Goal: Check status

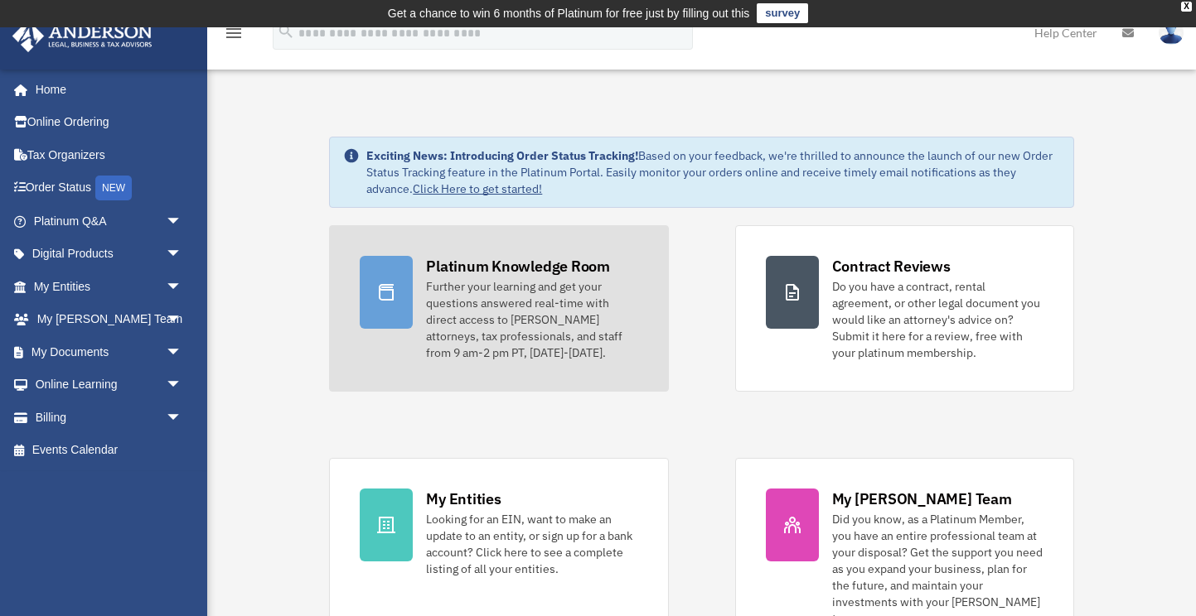
scroll to position [1, 0]
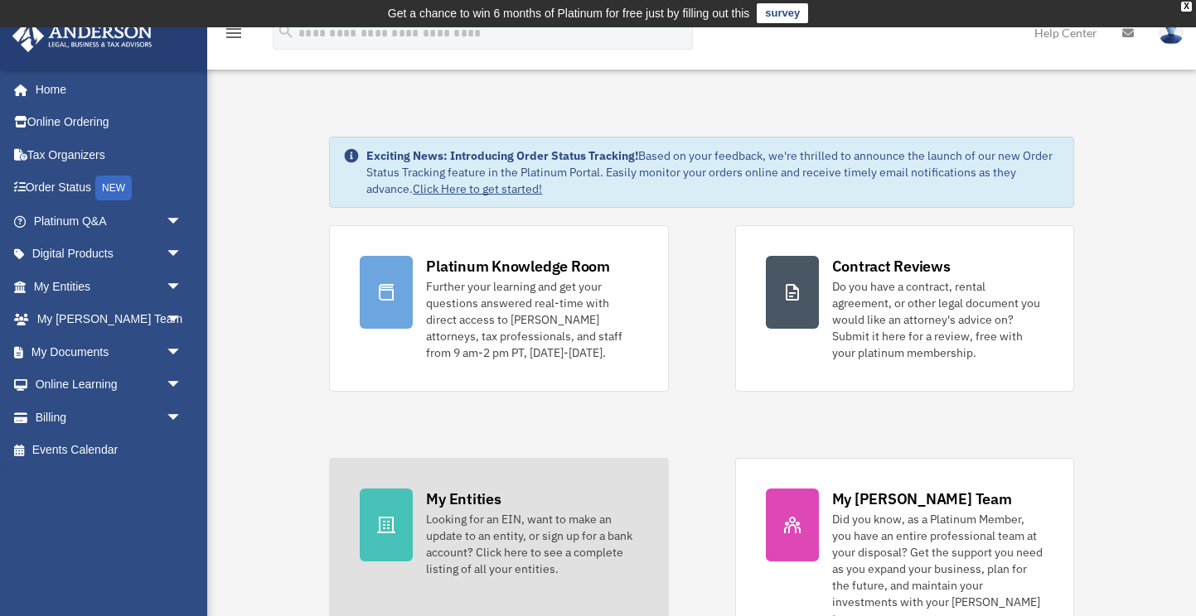
click at [485, 507] on div "My Entities" at bounding box center [463, 499] width 75 height 21
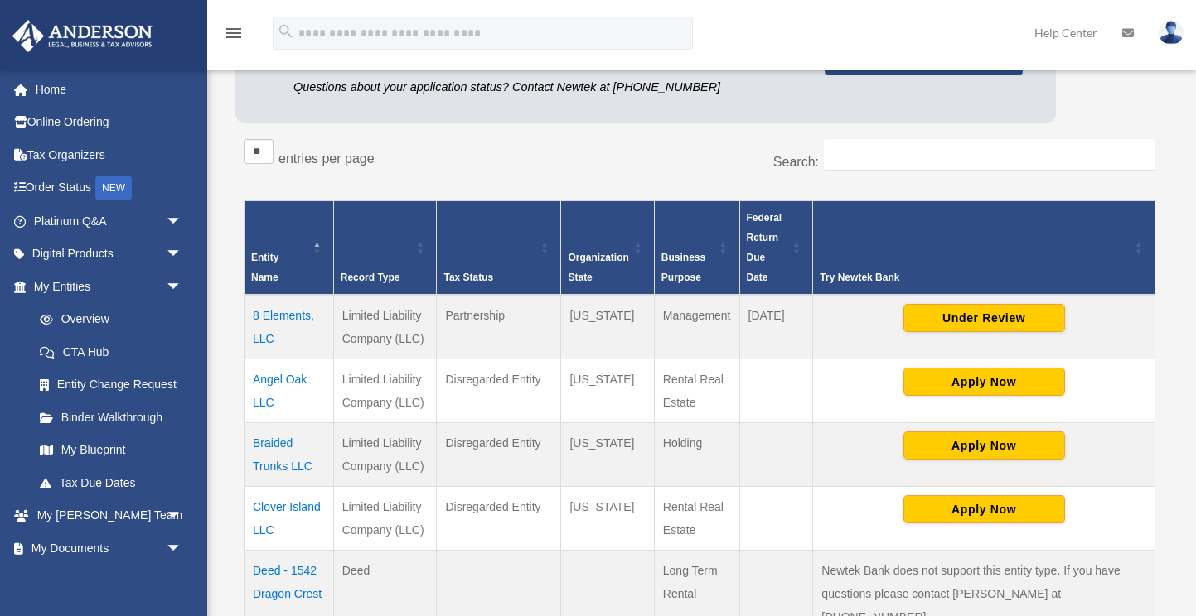
scroll to position [244, 0]
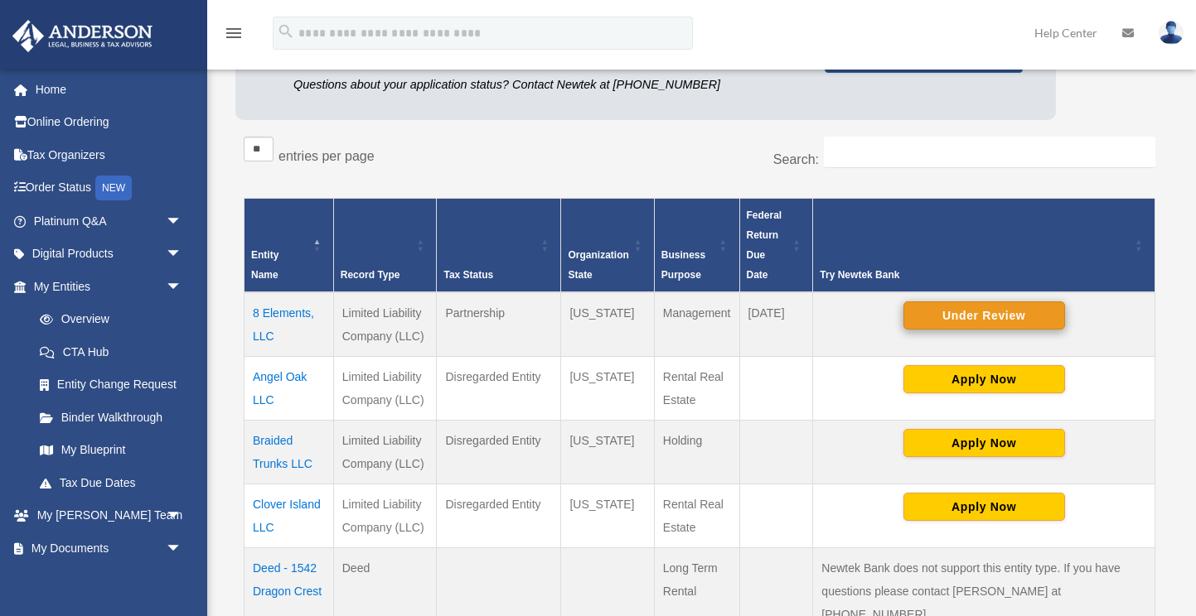
click at [967, 314] on button "Under Review" at bounding box center [984, 316] width 162 height 28
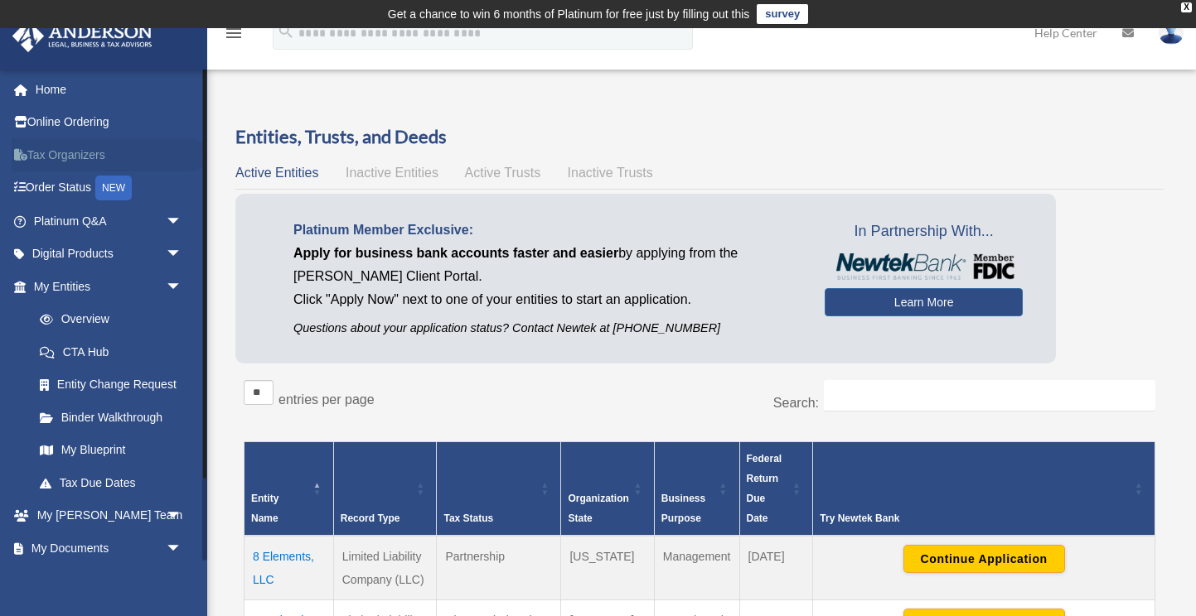
scroll to position [0, 0]
click at [63, 88] on link "Home" at bounding box center [110, 89] width 196 height 33
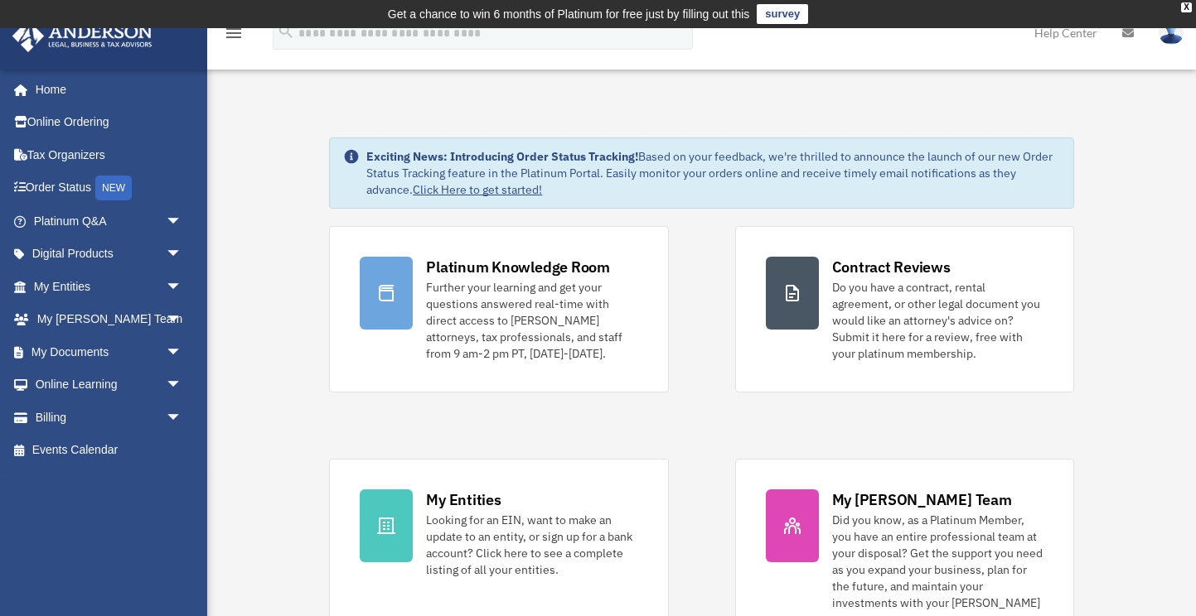
click at [1164, 44] on link at bounding box center [1171, 32] width 50 height 73
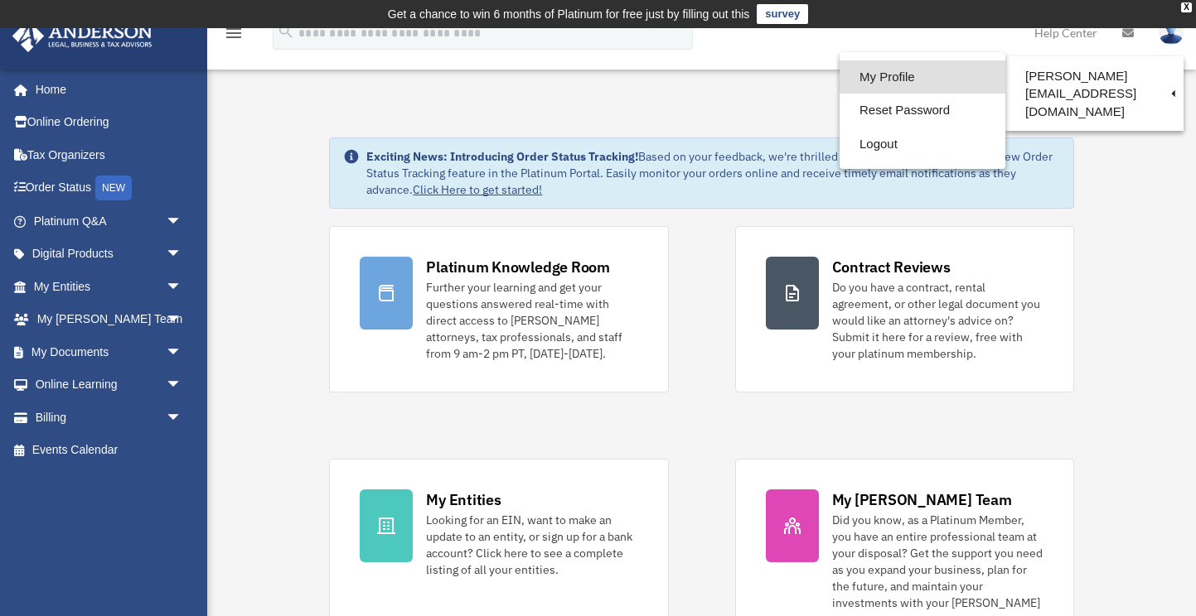
click at [880, 75] on link "My Profile" at bounding box center [922, 77] width 166 height 34
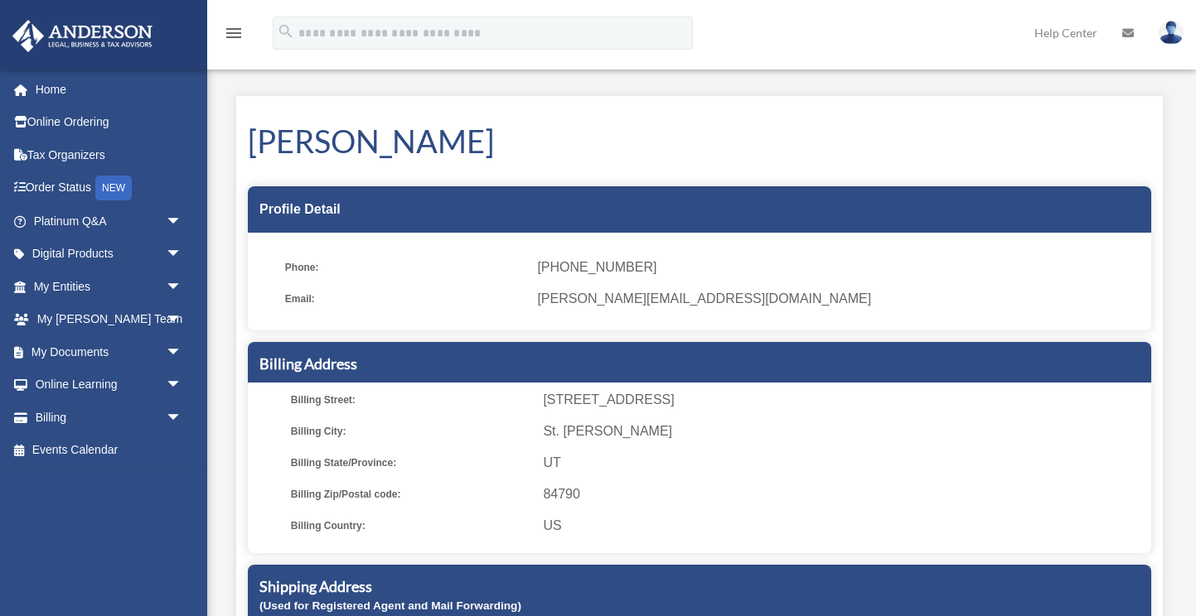
scroll to position [46, 0]
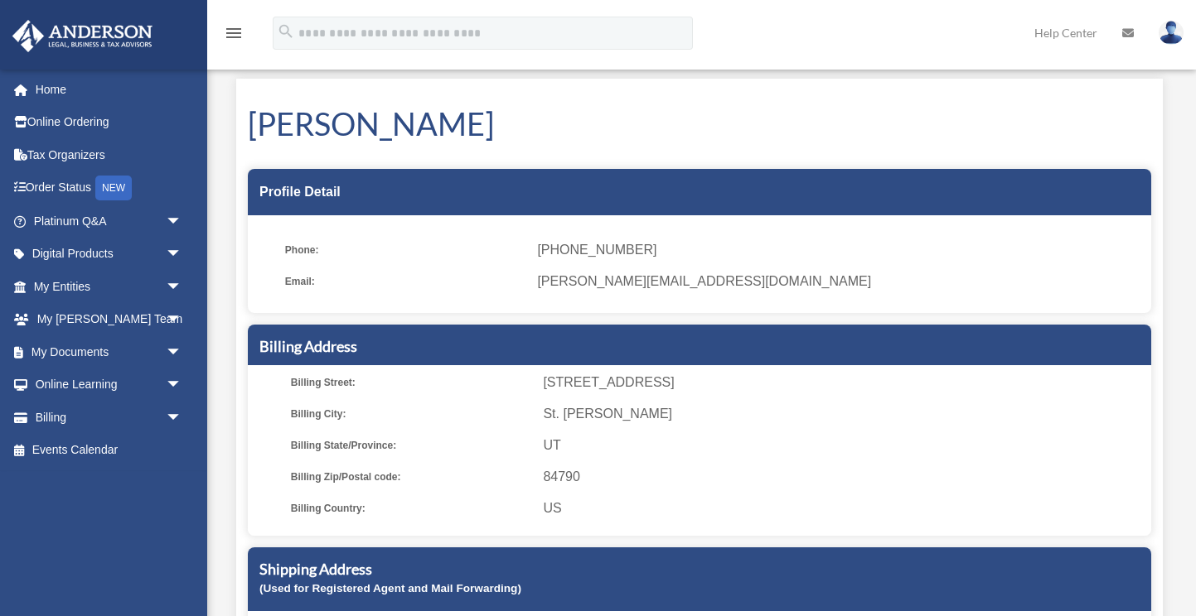
click at [587, 253] on span "[PHONE_NUMBER]" at bounding box center [838, 250] width 602 height 23
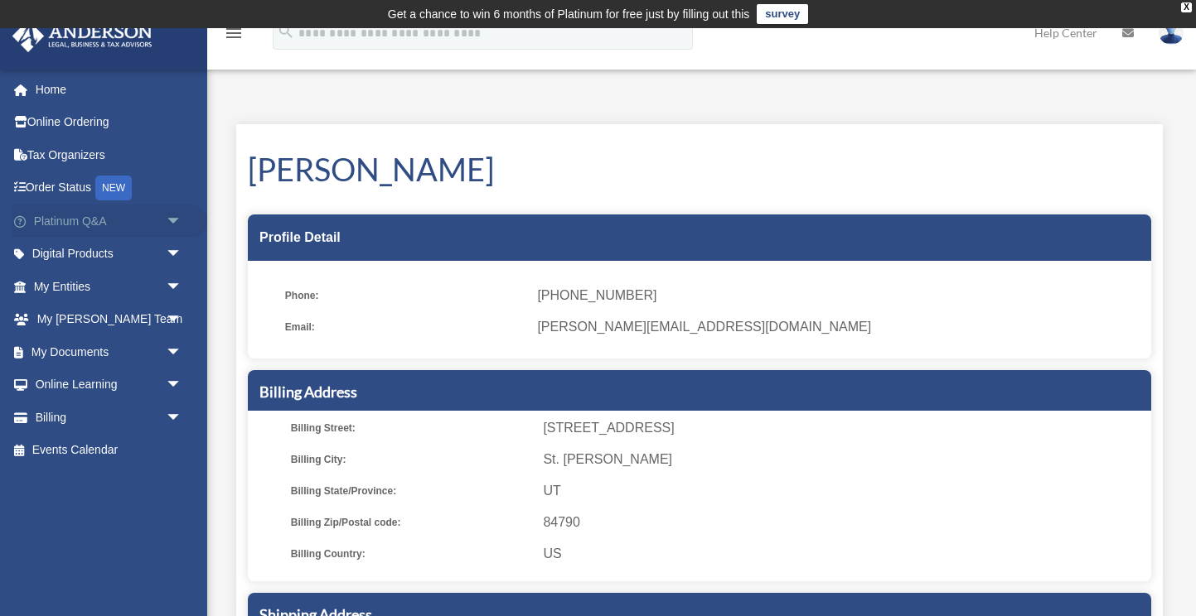
scroll to position [2, 0]
